Goal: Transaction & Acquisition: Purchase product/service

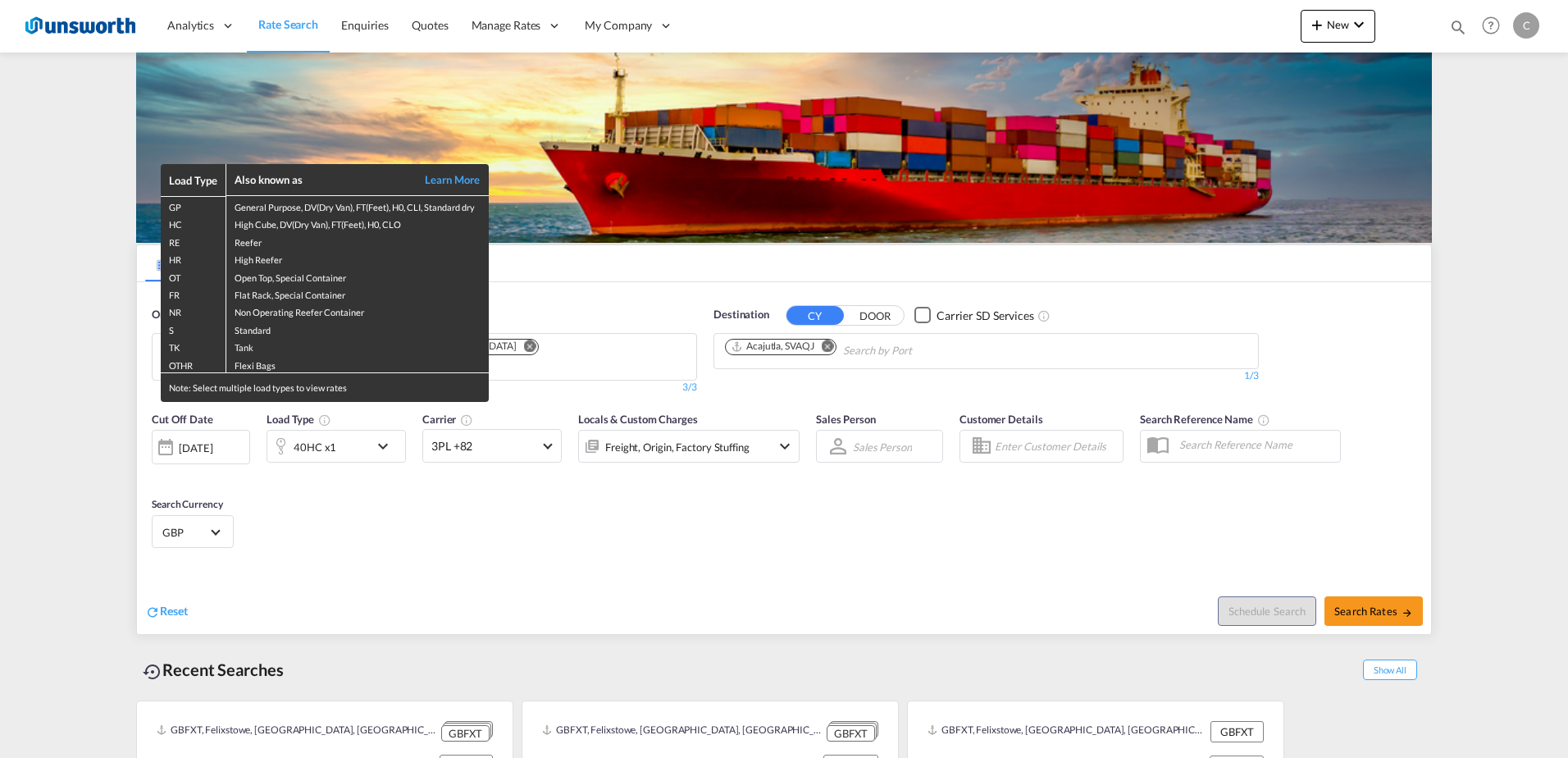
click at [830, 345] on div "Load Type Also known as Learn More GP General Purpose, DV(Dry Van), FT(Feet), H…" at bounding box center [784, 379] width 1568 height 758
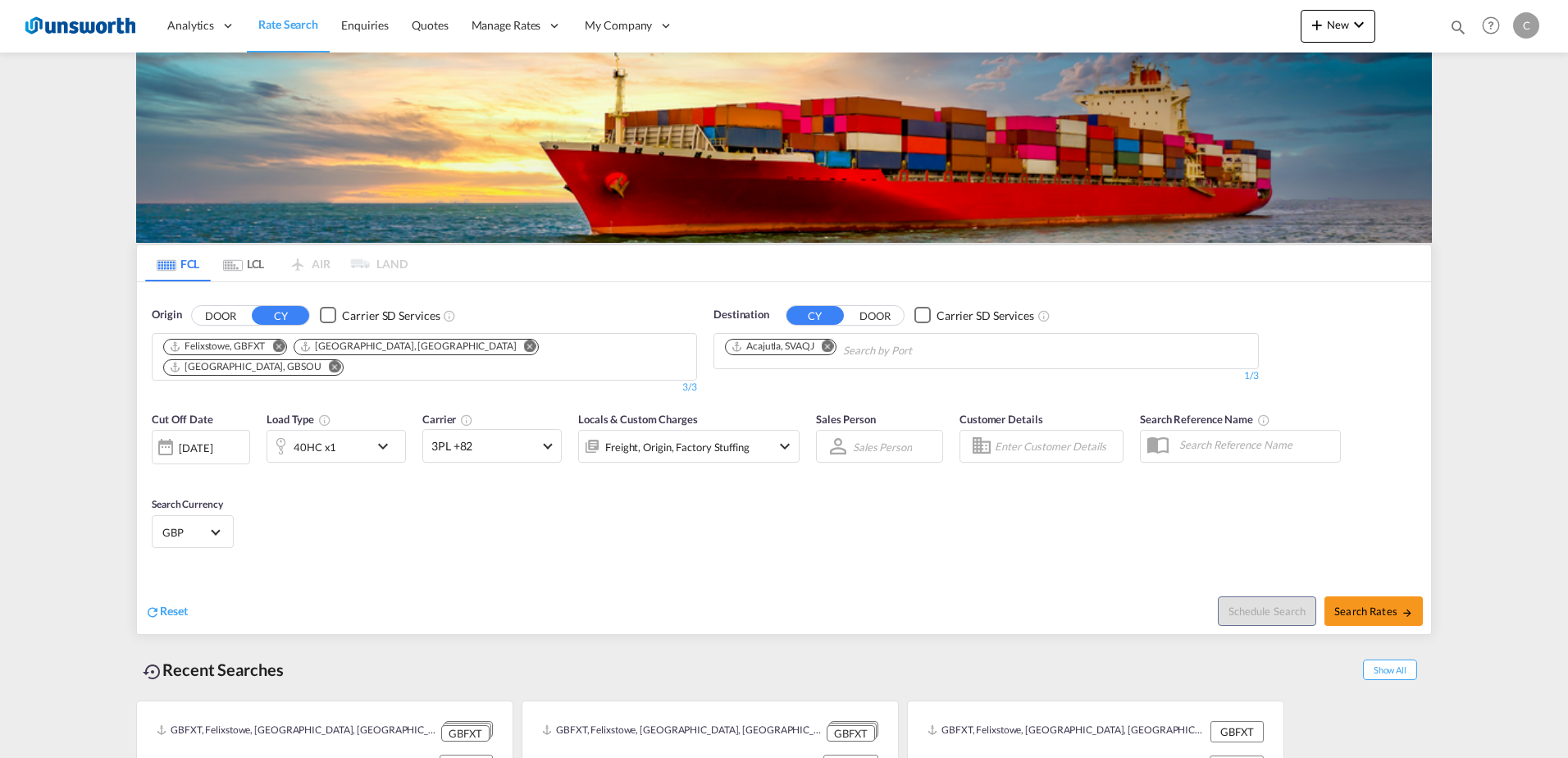
click at [830, 345] on md-icon "Remove" at bounding box center [828, 346] width 13 height 13
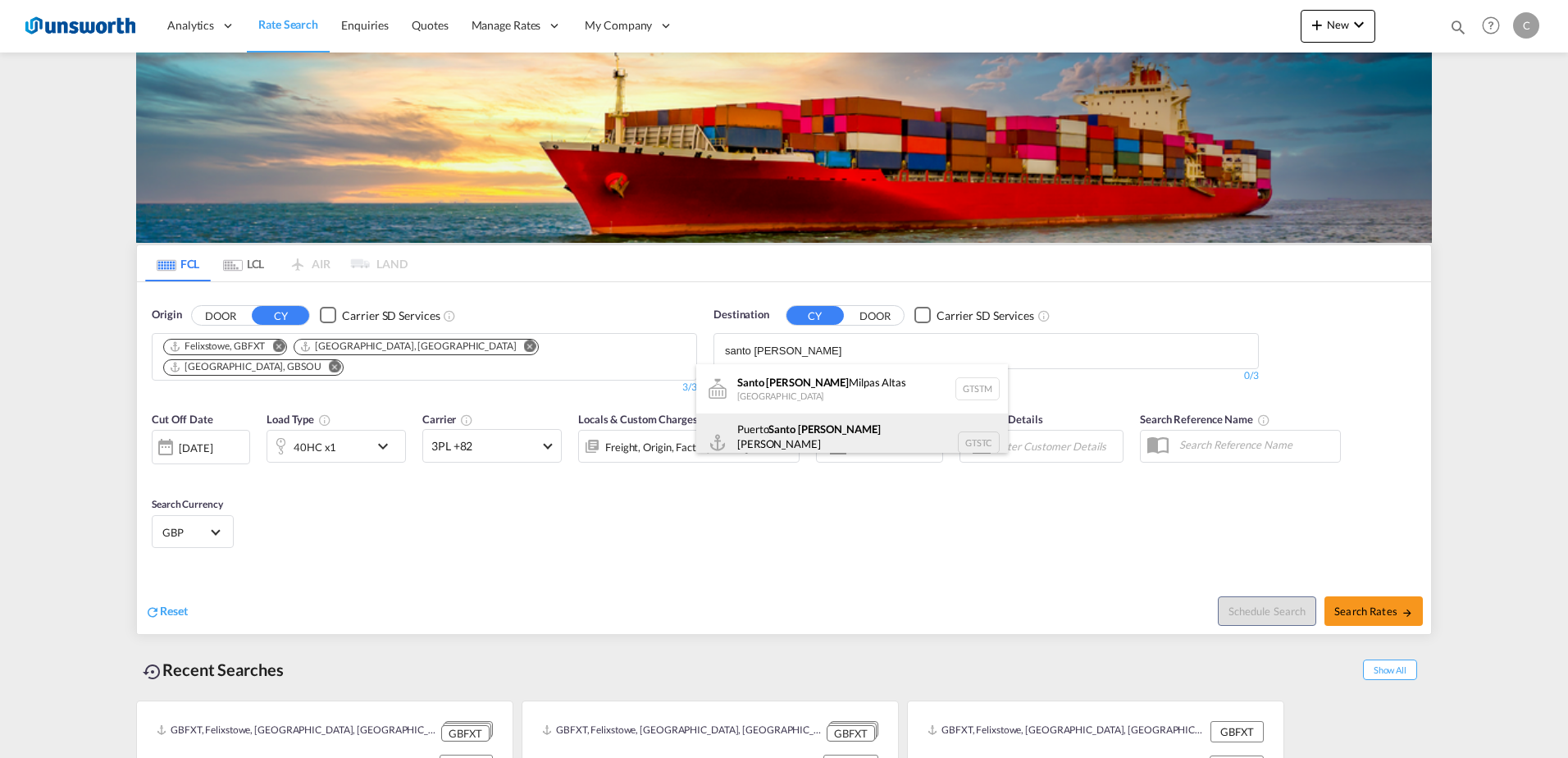
type input "santo [PERSON_NAME]"
click at [829, 439] on div "[GEOGRAPHIC_DATA][PERSON_NAME] GTSTC" at bounding box center [852, 443] width 311 height 59
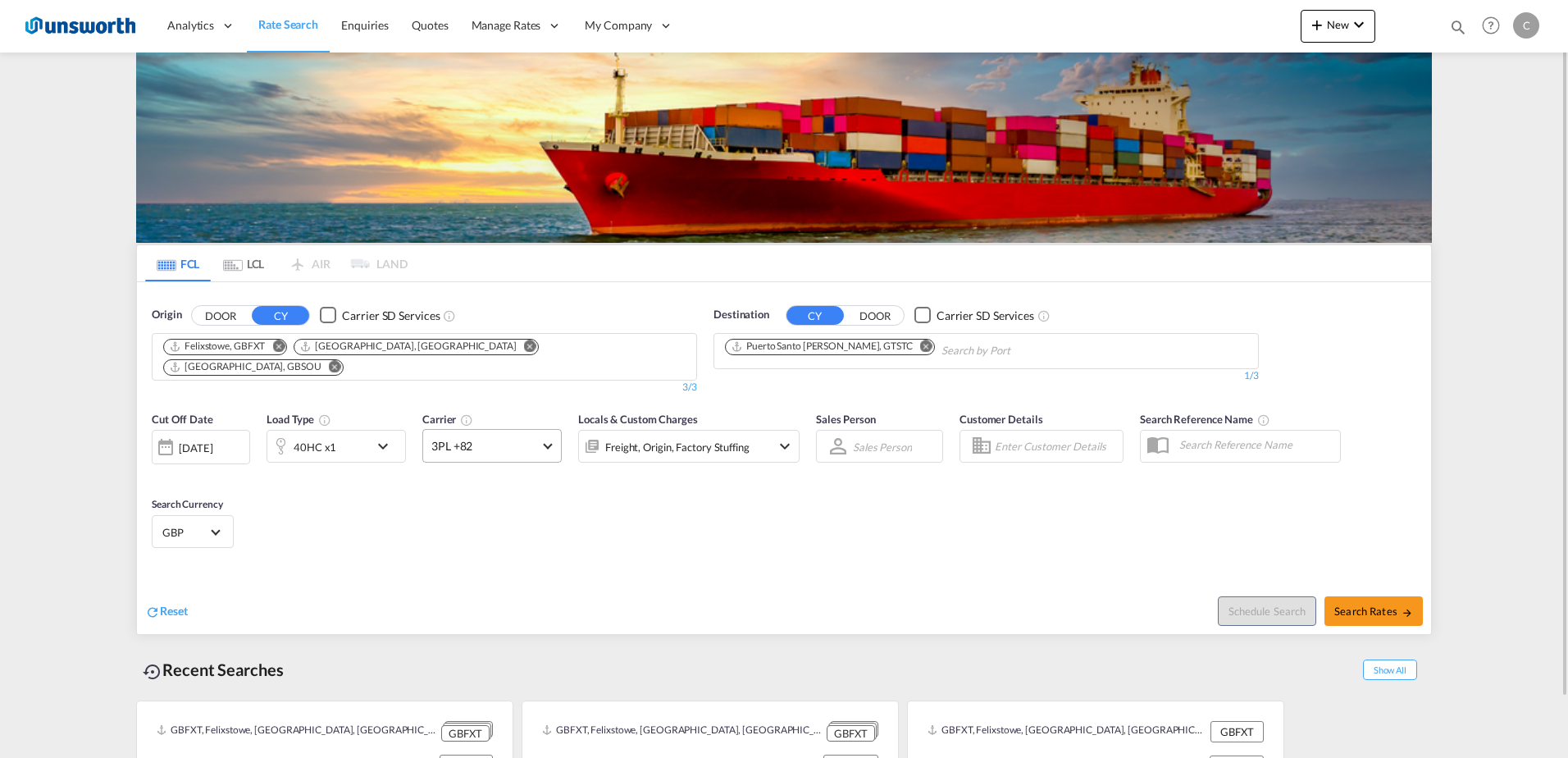
click at [552, 440] on span at bounding box center [548, 445] width 9 height 9
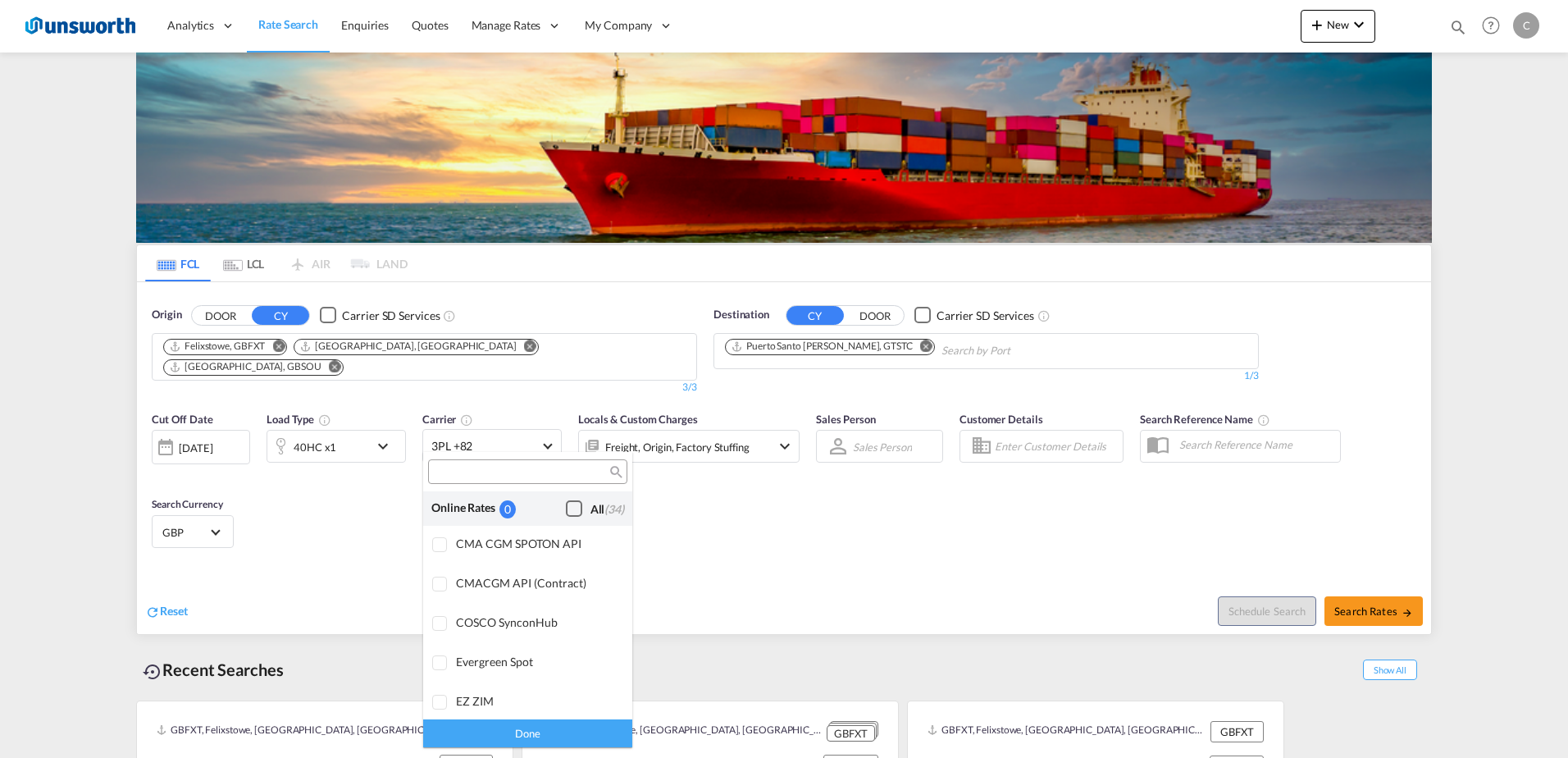
click at [566, 509] on div "Checkbox No Ink" at bounding box center [574, 509] width 16 height 16
click at [564, 723] on div "Done" at bounding box center [528, 734] width 209 height 29
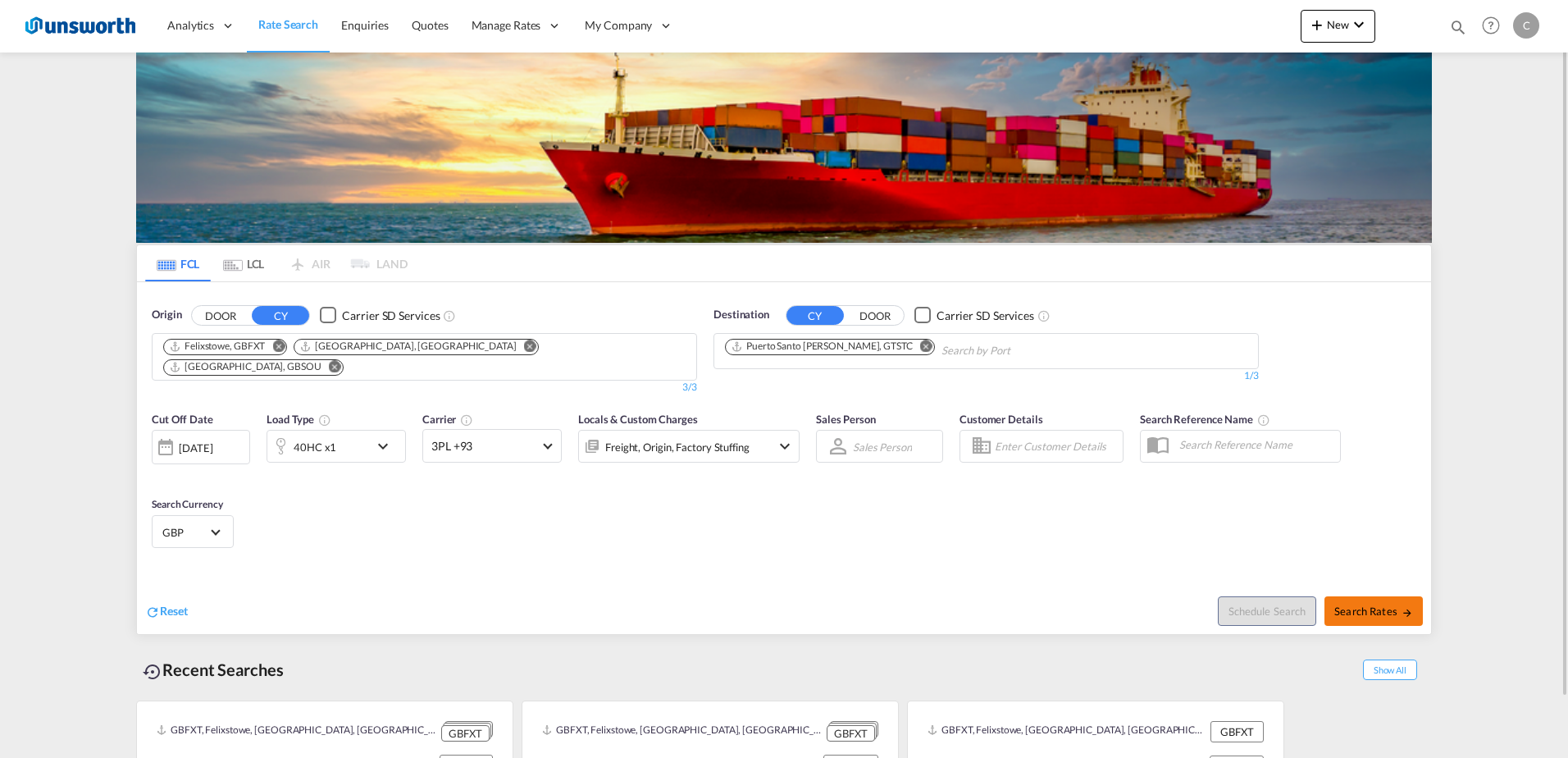
click at [1375, 605] on span "Search Rates" at bounding box center [1373, 611] width 79 height 13
type input "GBFXT,GBLGP,GBSOU to GTSTC / [DATE]"
